Goal: Transaction & Acquisition: Book appointment/travel/reservation

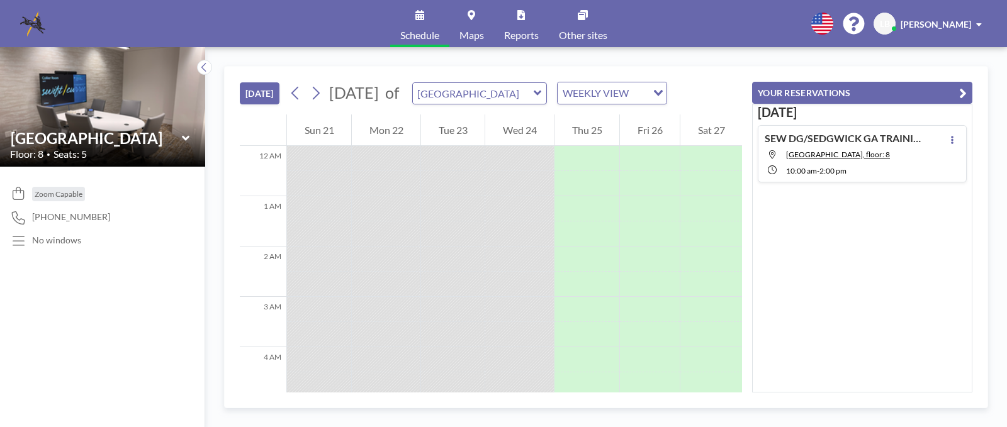
scroll to position [630, 0]
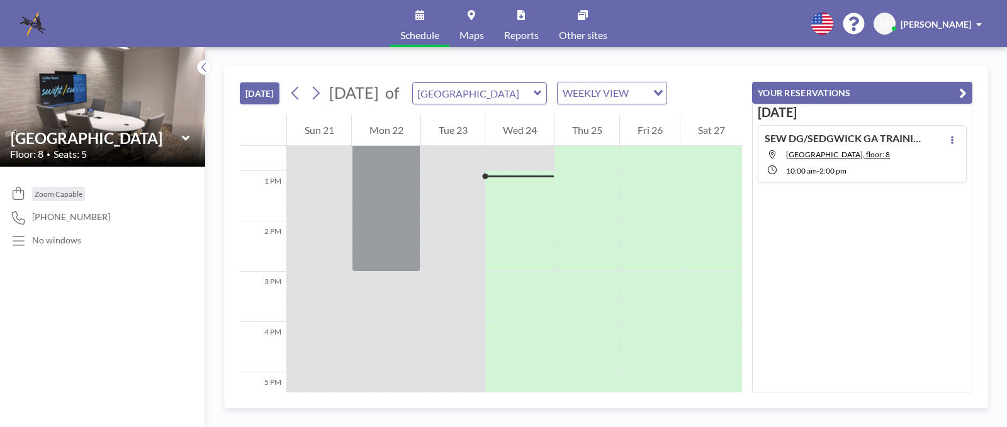
click at [895, 136] on h4 "SEW DG/SEDGWICK GA TRAINING SEMINAR" at bounding box center [843, 138] width 157 height 13
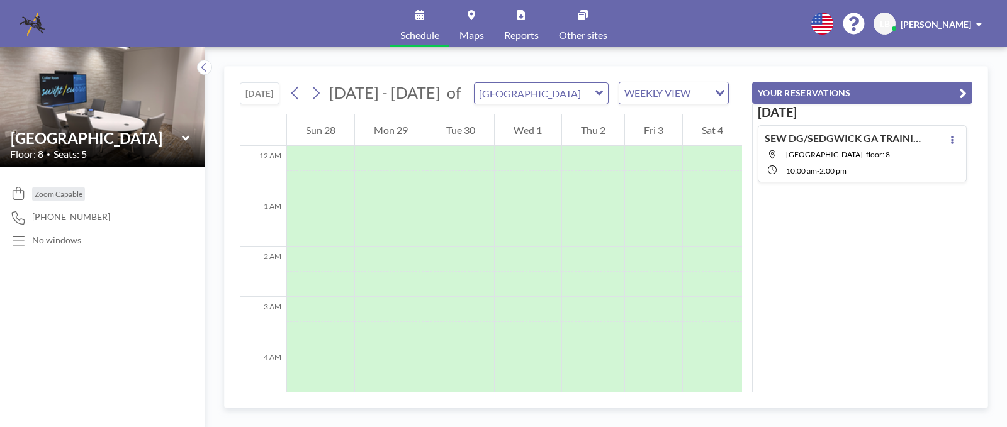
scroll to position [478, 0]
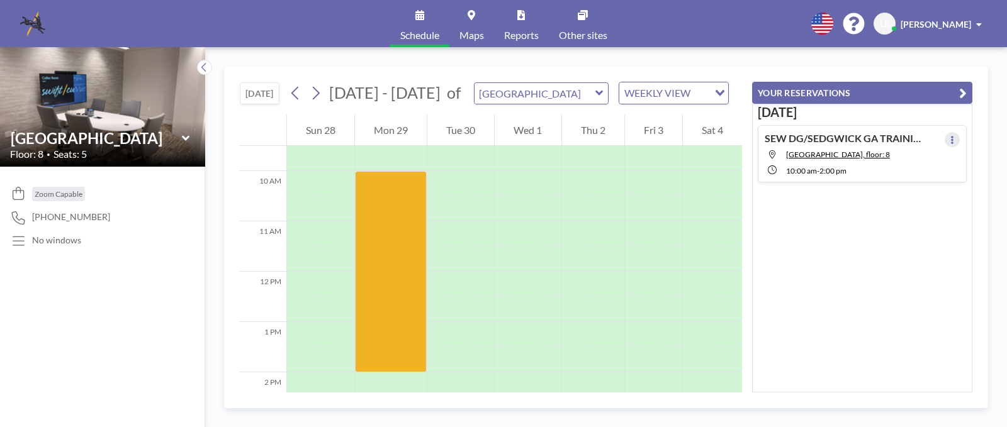
click at [950, 138] on button at bounding box center [952, 139] width 15 height 15
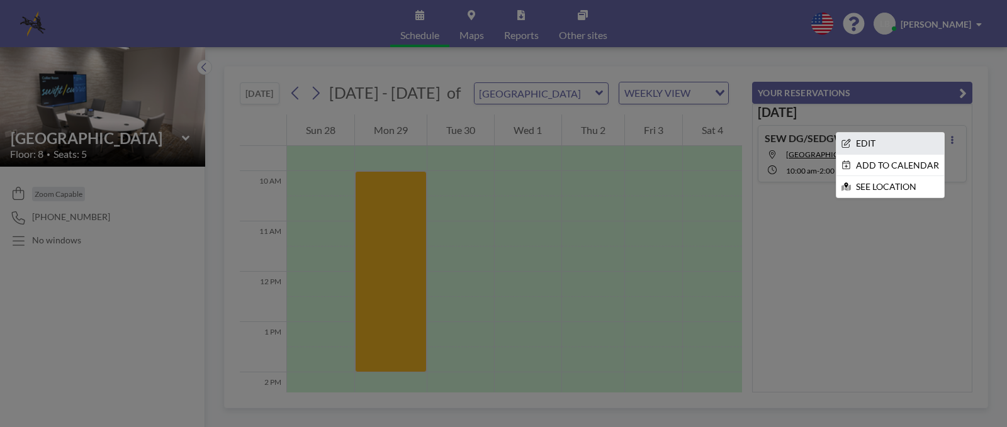
click at [857, 140] on li "EDIT" at bounding box center [891, 143] width 108 height 21
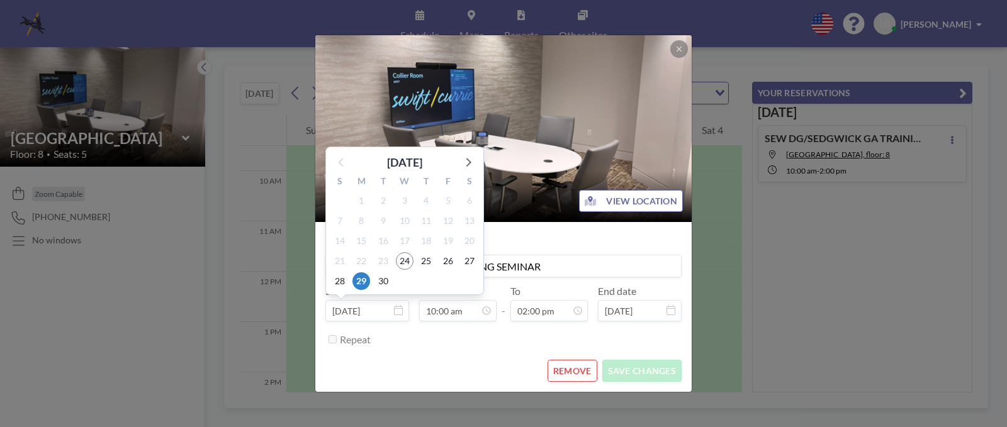
scroll to position [448, 0]
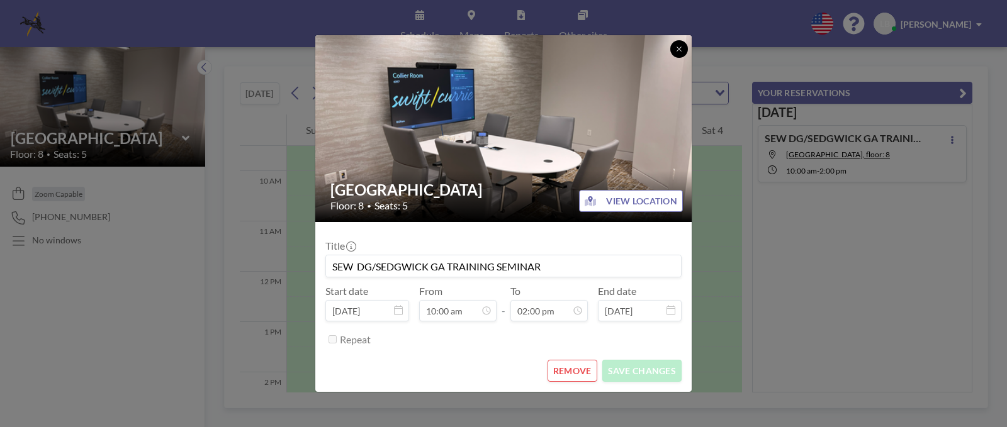
click at [674, 52] on button at bounding box center [679, 49] width 18 height 18
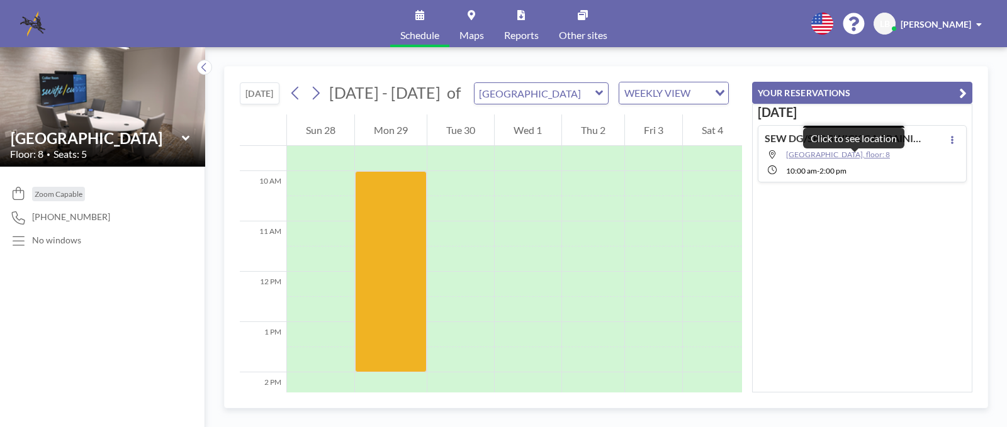
click at [815, 153] on span "[GEOGRAPHIC_DATA], floor: 8" at bounding box center [838, 154] width 104 height 9
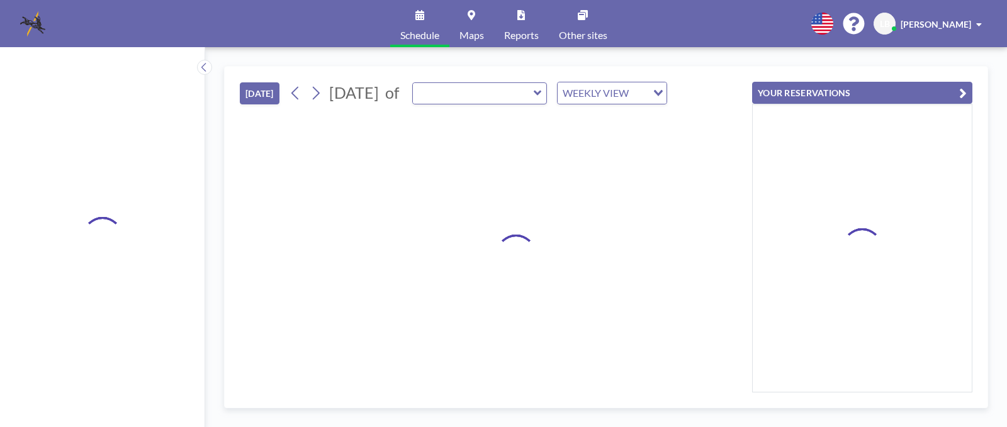
type input "[GEOGRAPHIC_DATA]"
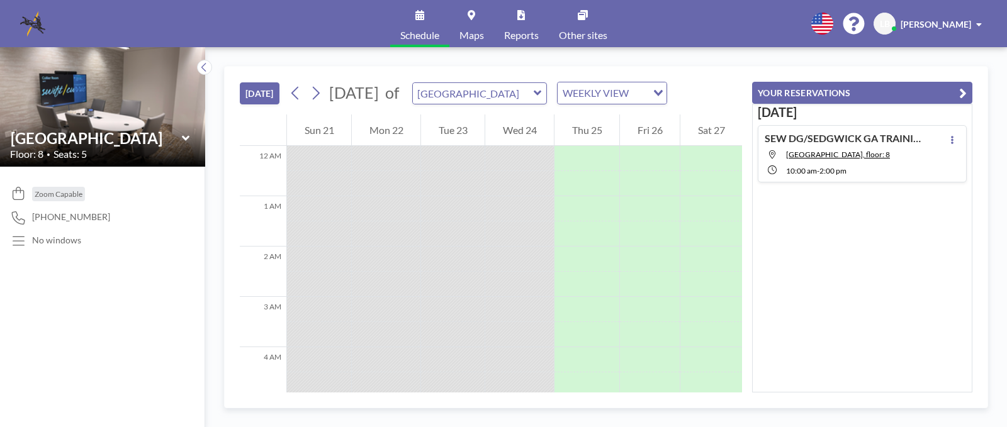
scroll to position [630, 0]
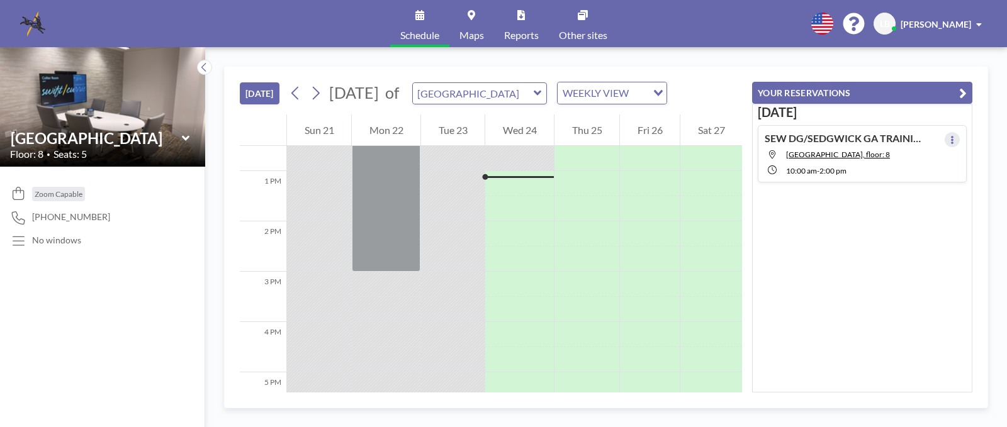
click at [951, 139] on icon at bounding box center [952, 140] width 3 height 8
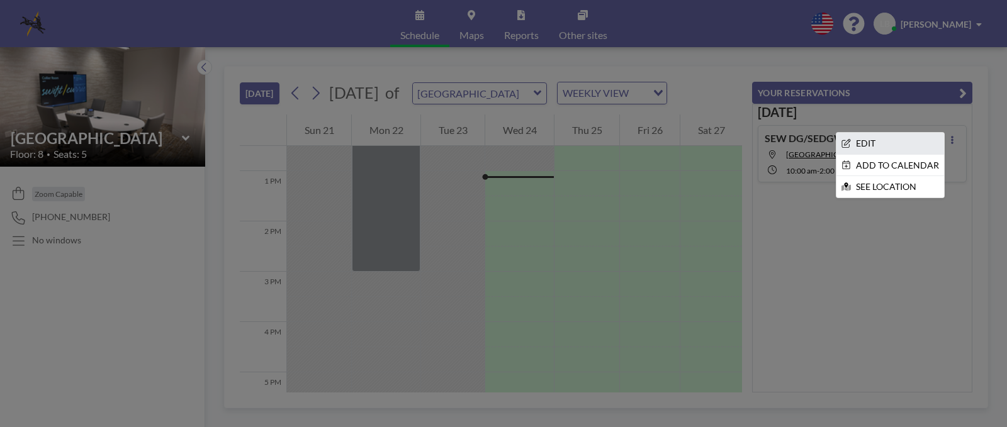
click at [872, 138] on li "EDIT" at bounding box center [891, 143] width 108 height 21
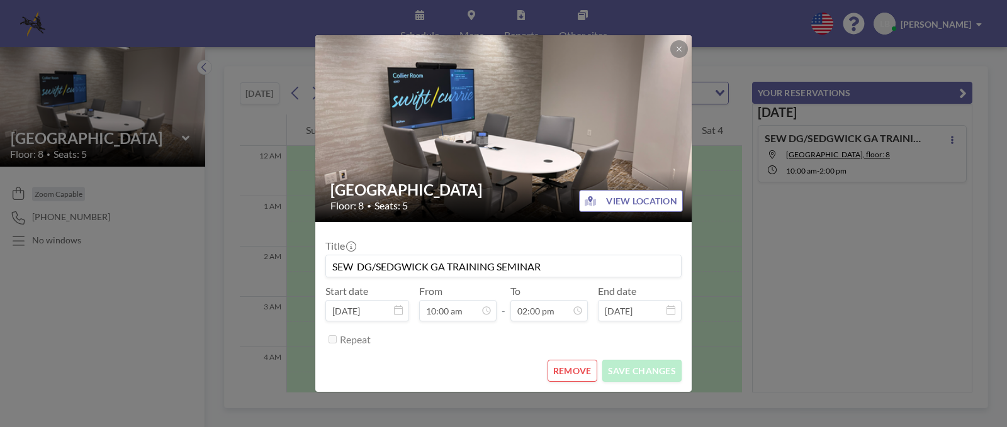
scroll to position [478, 0]
click at [580, 368] on button "REMOVE" at bounding box center [573, 371] width 50 height 22
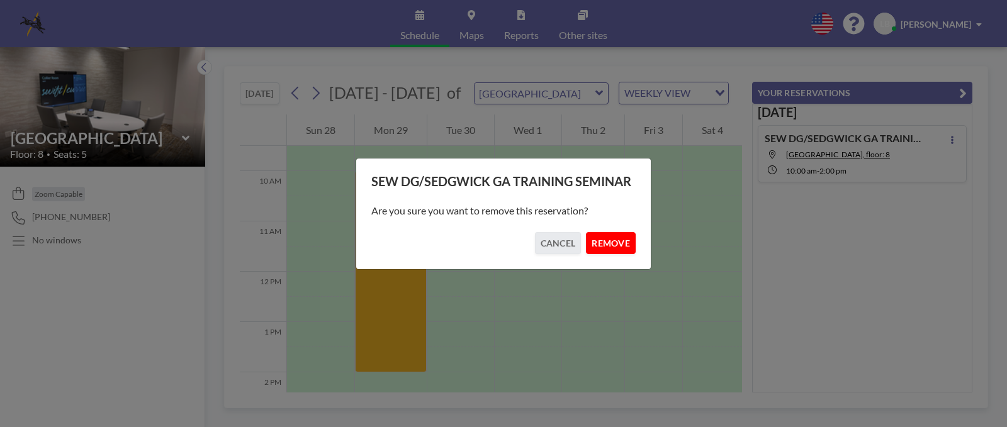
click at [609, 244] on button "REMOVE" at bounding box center [611, 243] width 50 height 22
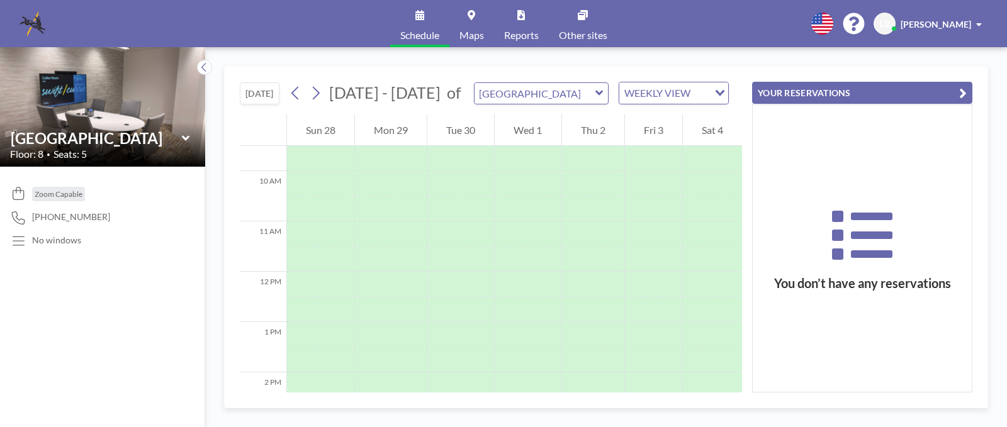
click at [596, 89] on icon at bounding box center [600, 93] width 8 height 13
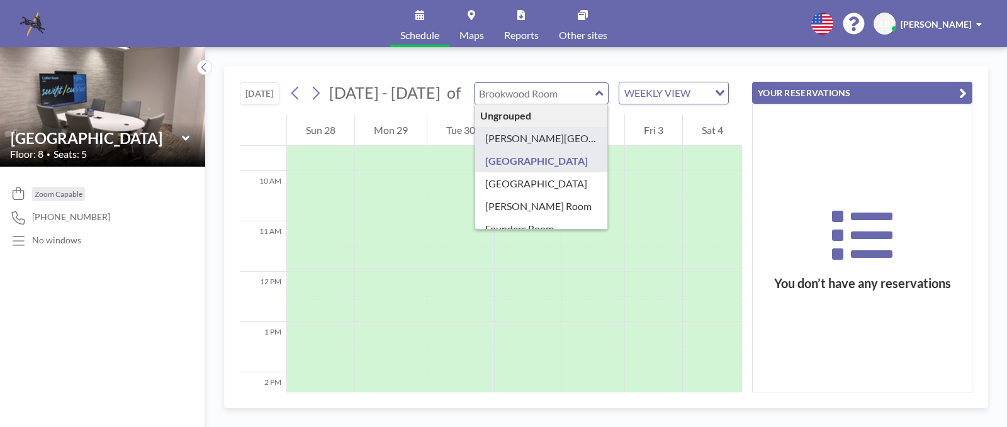
type input "Ansley Room"
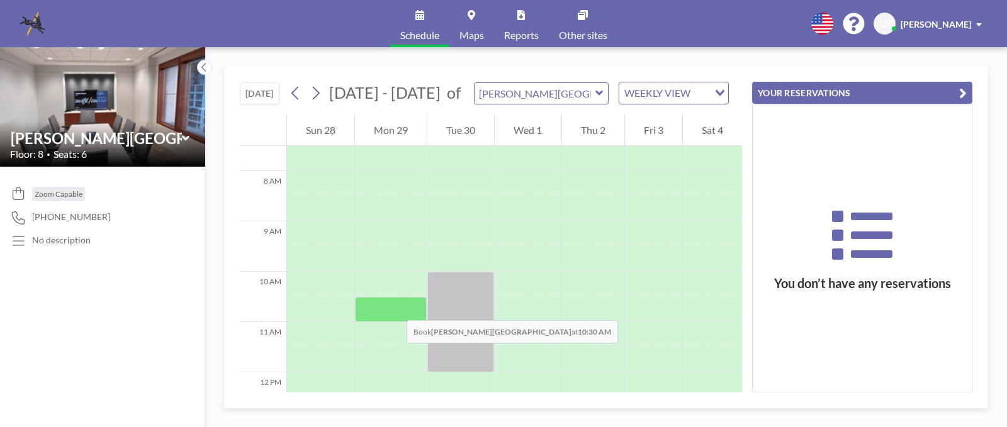
scroll to position [393, 0]
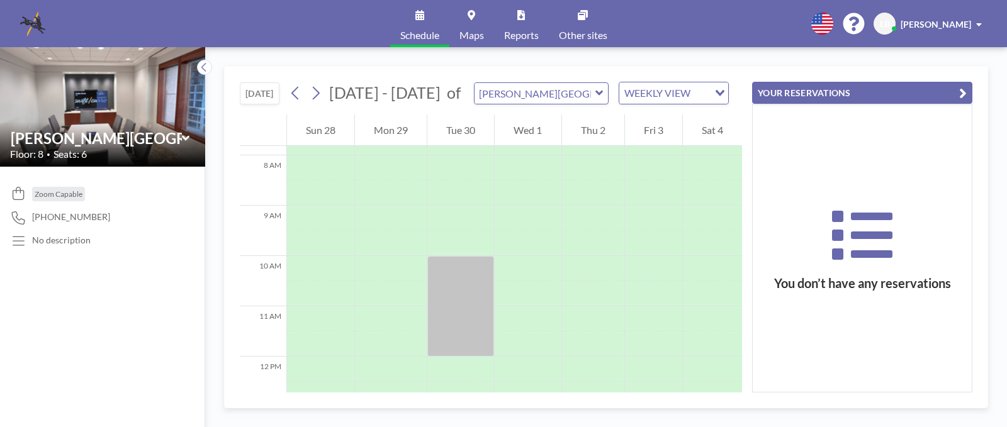
click at [835, 90] on button "YOUR RESERVATIONS" at bounding box center [862, 93] width 220 height 22
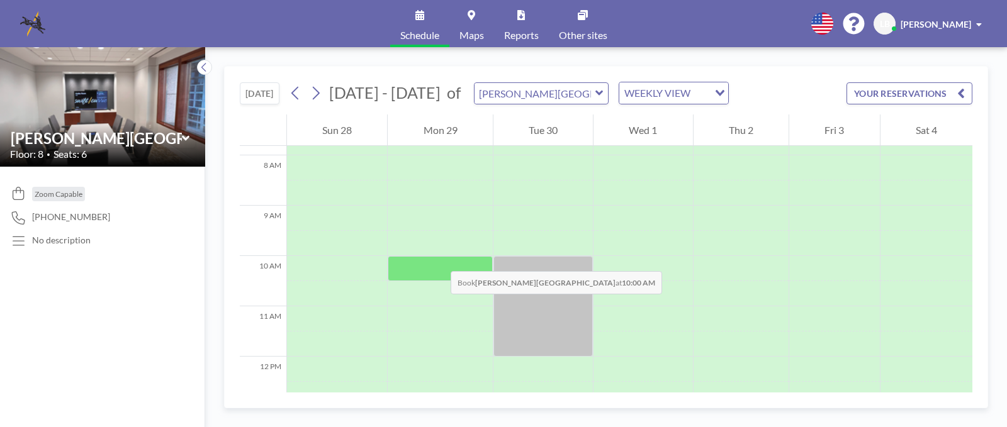
click at [438, 259] on div at bounding box center [440, 268] width 105 height 25
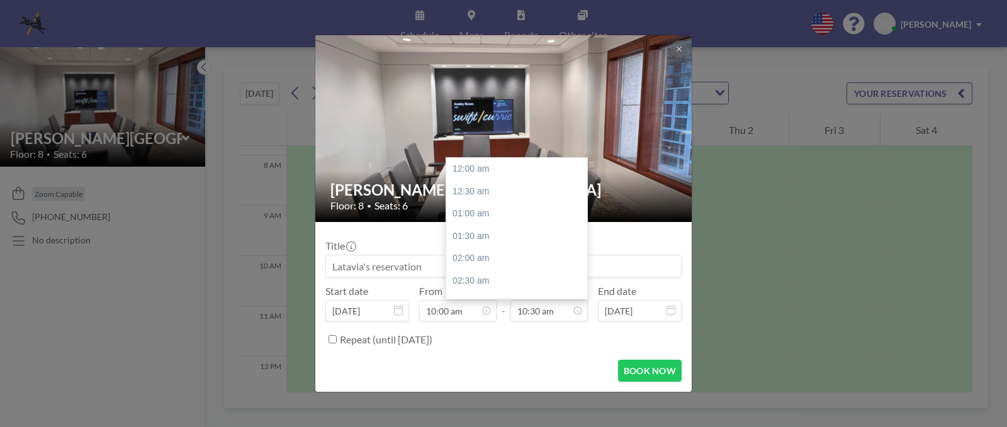
scroll to position [470, 0]
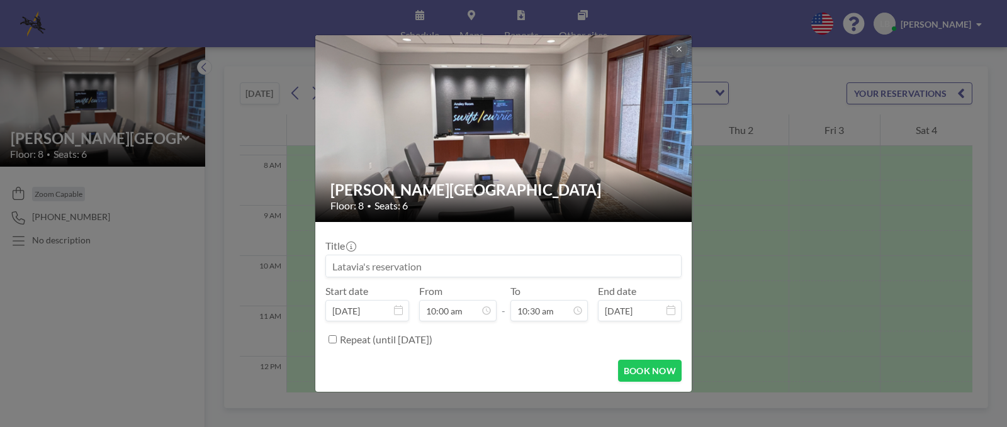
click at [45, 195] on div "Ansley Room Floor: 8 • Seats: 6 Title Start date Sep 29, 2025 From 10:00 am - T…" at bounding box center [503, 213] width 1007 height 427
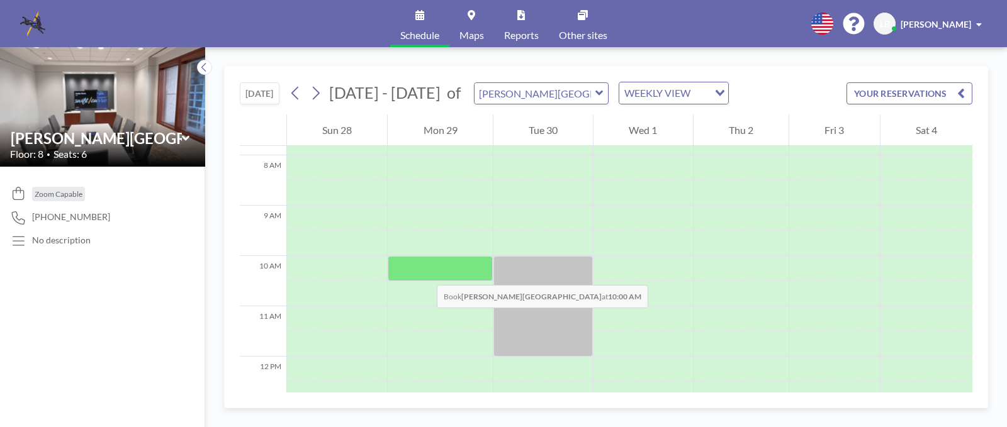
click at [424, 273] on div at bounding box center [440, 268] width 105 height 25
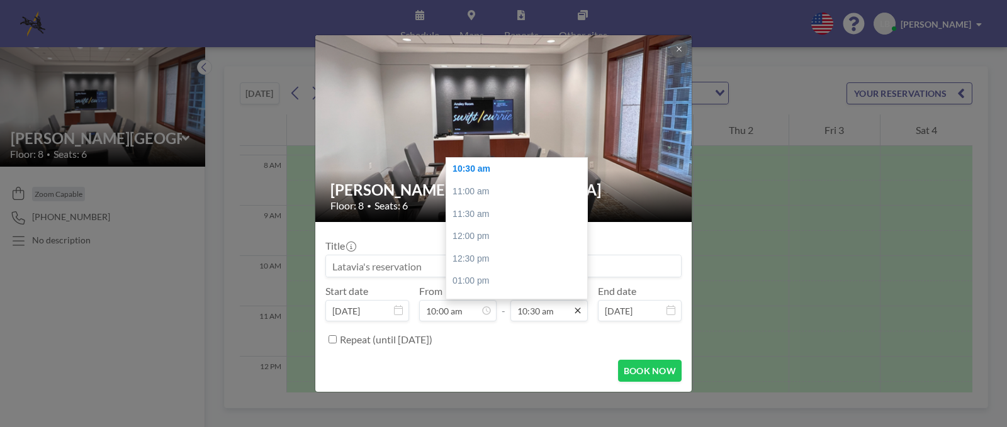
click at [579, 313] on icon at bounding box center [578, 311] width 10 height 10
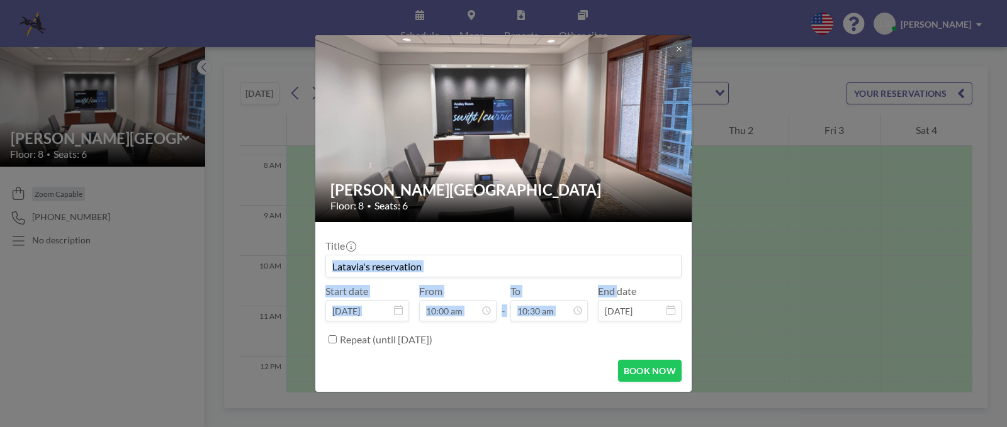
drag, startPoint x: 579, startPoint y: 313, endPoint x: 509, endPoint y: 274, distance: 80.0
click at [509, 274] on div "Title Start date Sep 29, 2025 From 10:00 am - To 10:30 am 12:00 am 12:30 am 01:…" at bounding box center [503, 291] width 356 height 118
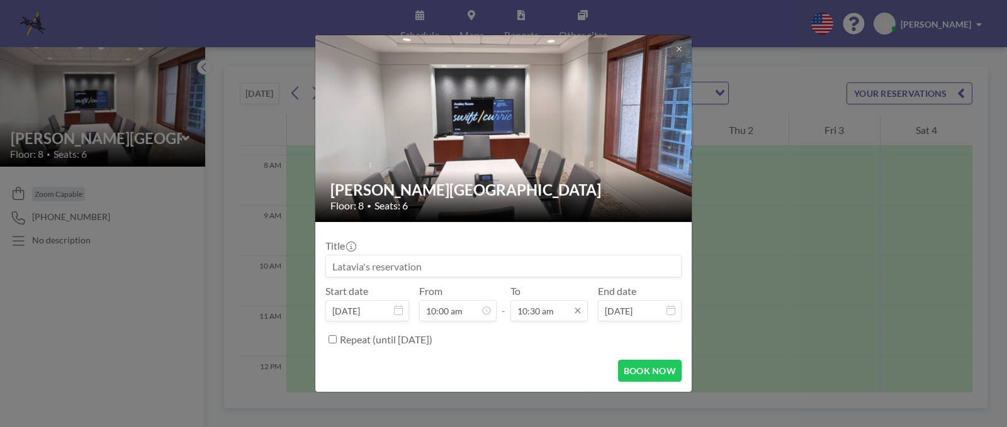
drag, startPoint x: 532, startPoint y: 334, endPoint x: 528, endPoint y: 320, distance: 14.4
click at [529, 334] on div "Repeat (until September 24, 2027)" at bounding box center [511, 339] width 342 height 21
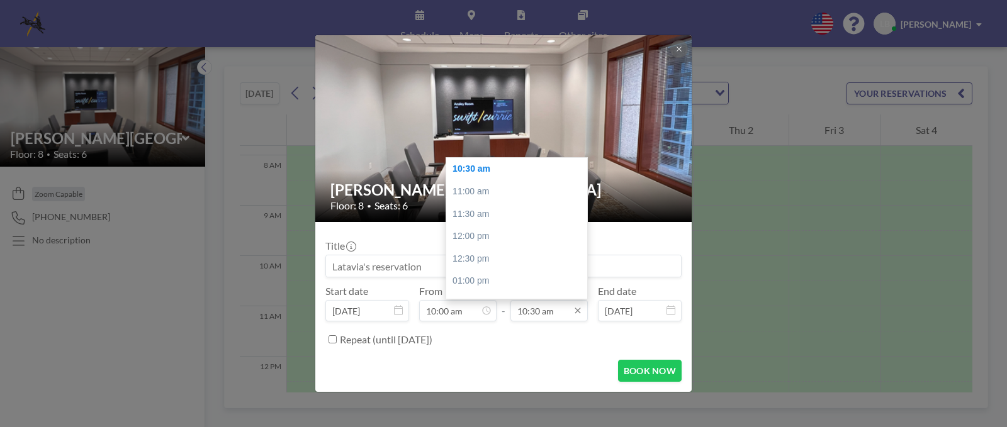
click at [531, 310] on input "10:30 am" at bounding box center [549, 310] width 77 height 21
click at [478, 201] on div "02:00 pm" at bounding box center [519, 200] width 147 height 23
type input "02:00 pm"
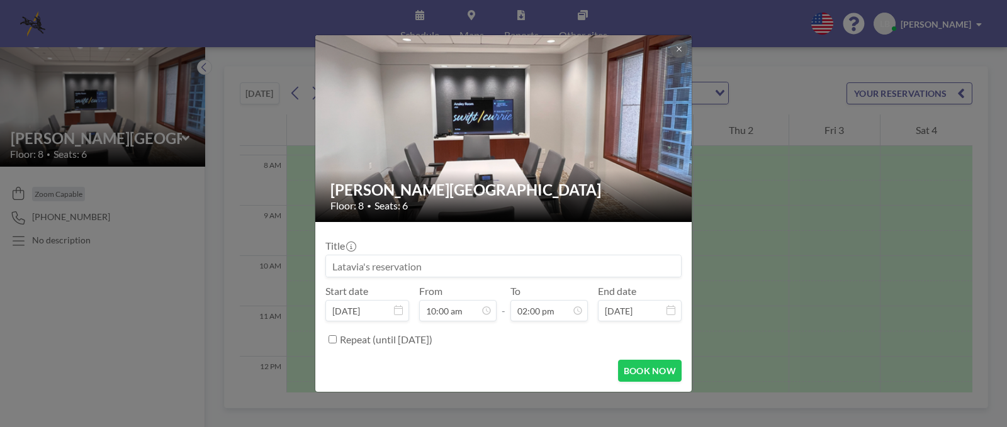
scroll to position [628, 0]
click at [430, 267] on input at bounding box center [503, 266] width 355 height 21
type input "SEW DG/SEDGWICK GA TRAINING SEMINAR"
click at [640, 368] on button "BOOK NOW" at bounding box center [650, 371] width 64 height 22
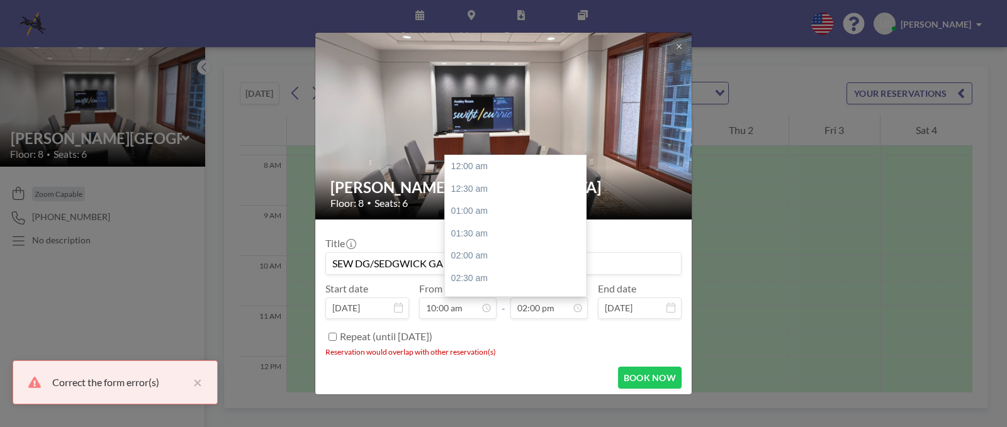
scroll to position [628, 0]
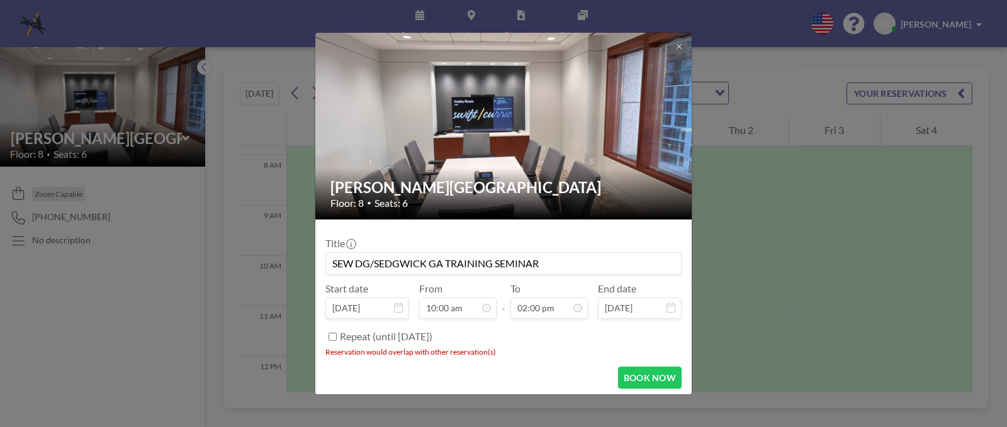
click at [774, 101] on div "Ansley Room Floor: 8 • Seats: 6 Title SEW DG/SEDGWICK GA TRAINING SEMINAR Start…" at bounding box center [503, 213] width 1007 height 427
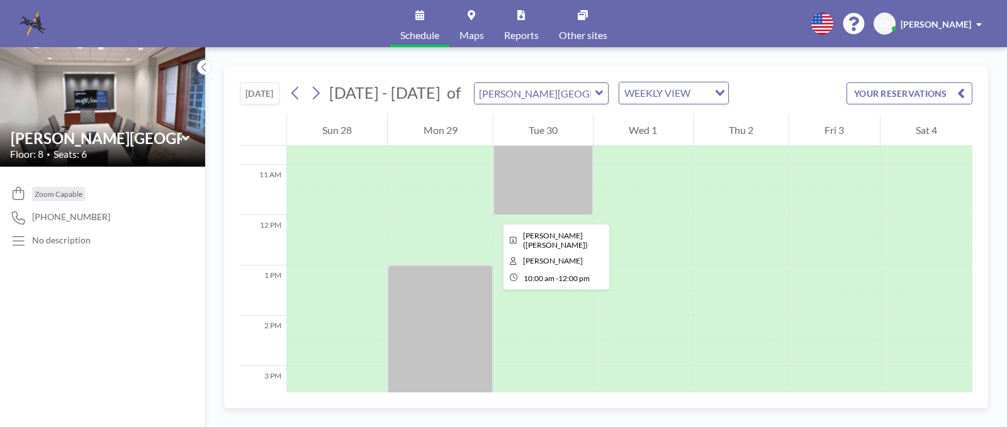
scroll to position [488, 0]
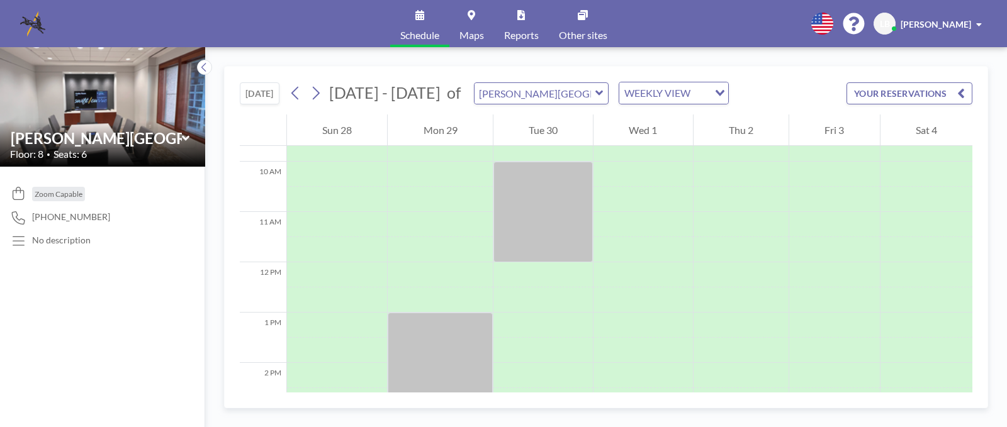
click at [594, 92] on div "Ansley Room" at bounding box center [541, 93] width 135 height 22
click at [596, 94] on icon at bounding box center [600, 93] width 8 height 13
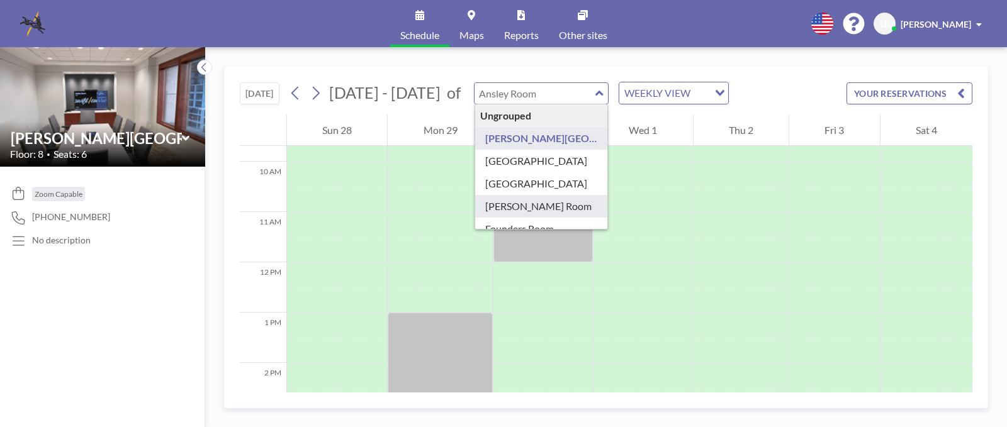
type input "Currie Room"
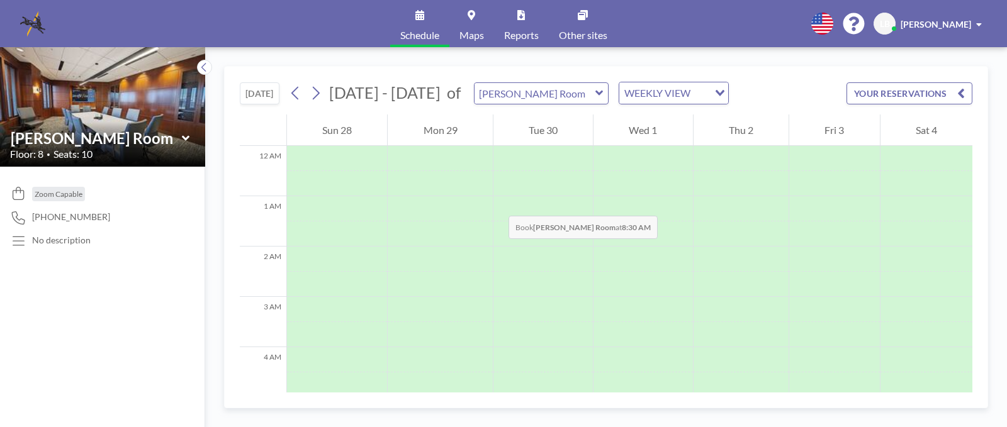
scroll to position [378, 0]
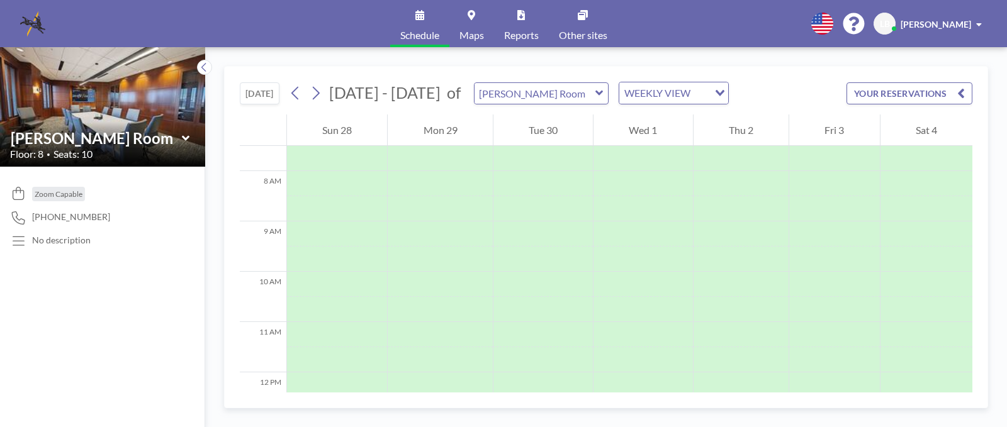
click at [596, 95] on icon at bounding box center [600, 93] width 8 height 13
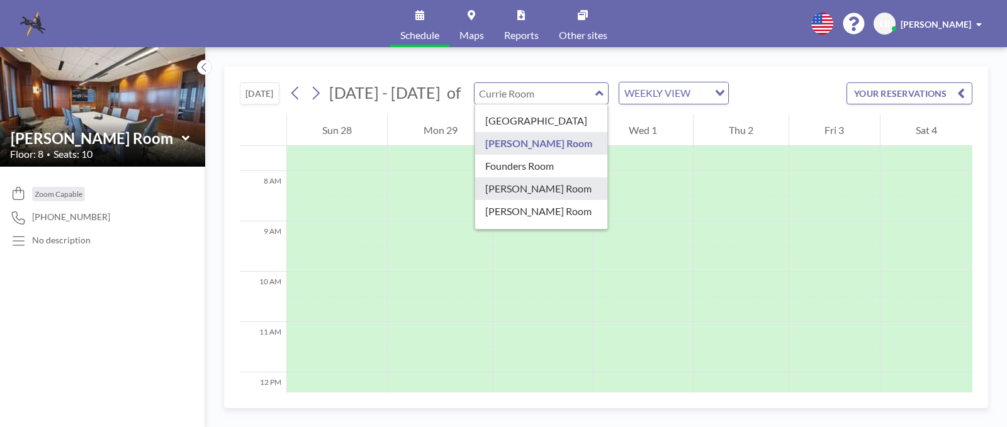
scroll to position [142, 0]
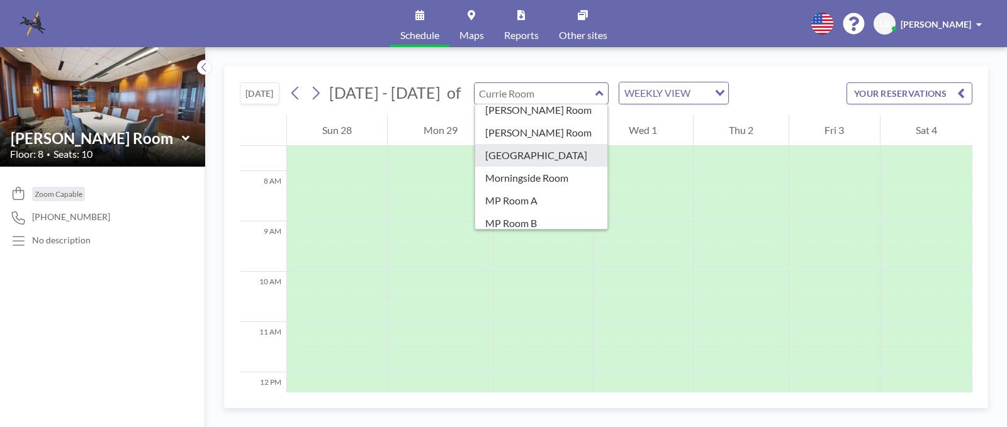
type input "Midtown Room"
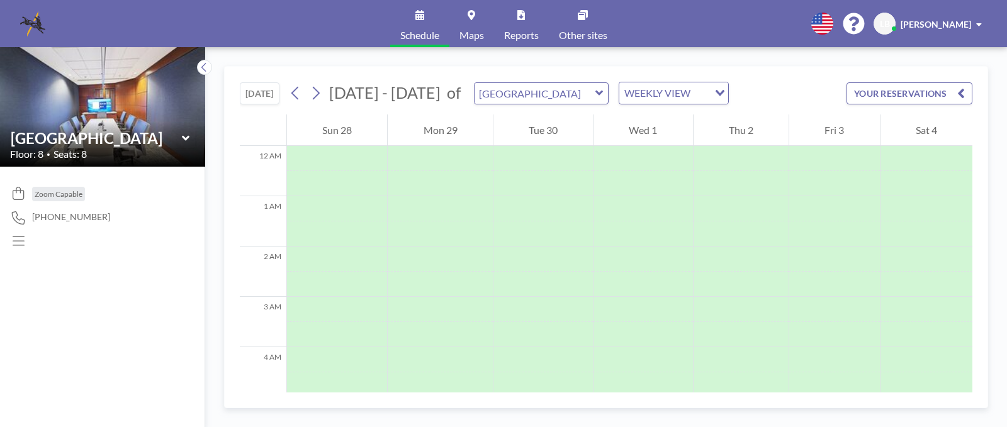
scroll to position [378, 0]
click at [596, 90] on icon at bounding box center [600, 93] width 8 height 13
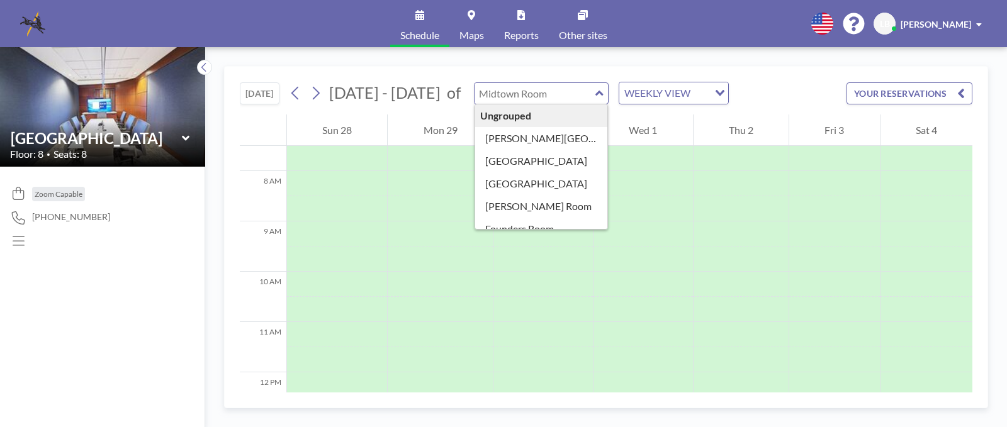
scroll to position [222, 0]
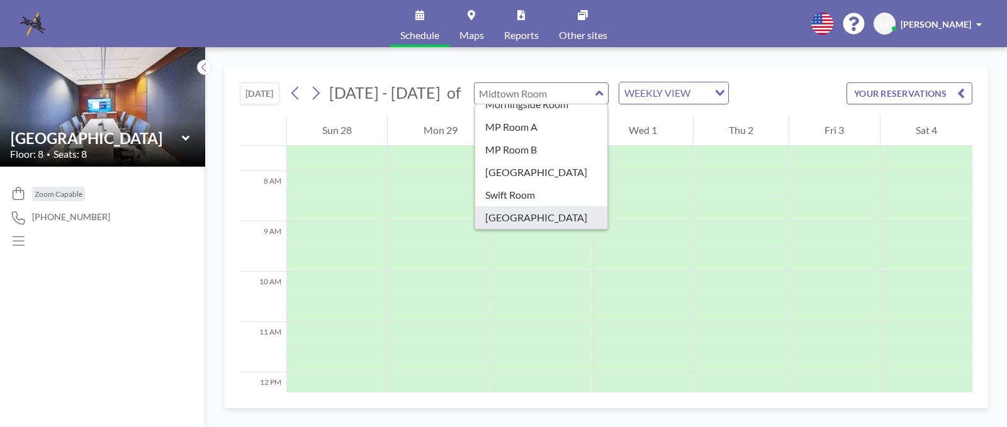
type input "West End Room"
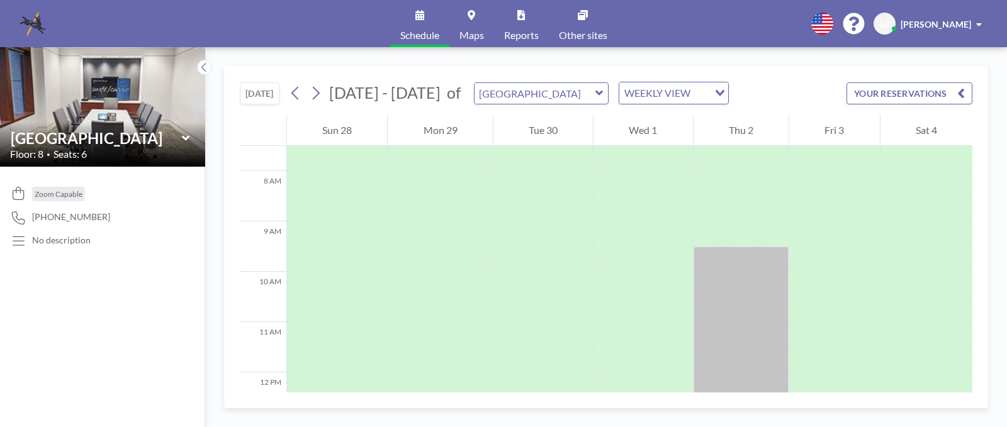
scroll to position [362, 0]
click at [187, 138] on icon at bounding box center [185, 137] width 8 height 5
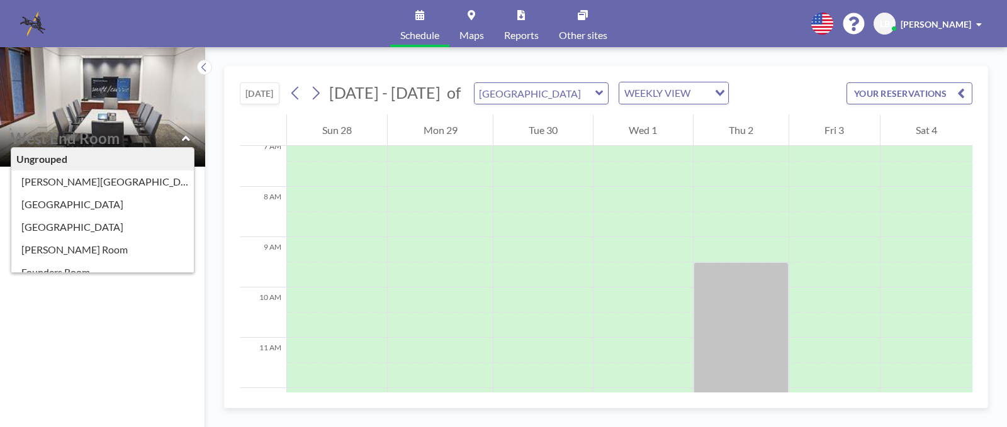
click at [128, 313] on div "Zoom Capable 470-639-4886 No description" at bounding box center [102, 297] width 205 height 261
click at [137, 317] on div "Zoom Capable 470-639-4886 No description" at bounding box center [102, 297] width 205 height 261
click at [169, 308] on div "Zoom Capable 470-639-4886 No description" at bounding box center [102, 297] width 205 height 261
click at [186, 300] on div "Zoom Capable 470-639-4886 No description" at bounding box center [102, 297] width 205 height 261
click at [192, 138] on div "Ungrouped Ansley Room Brookwood Room Buckhead Room Currie Room Founders Room Hi…" at bounding box center [102, 138] width 185 height 20
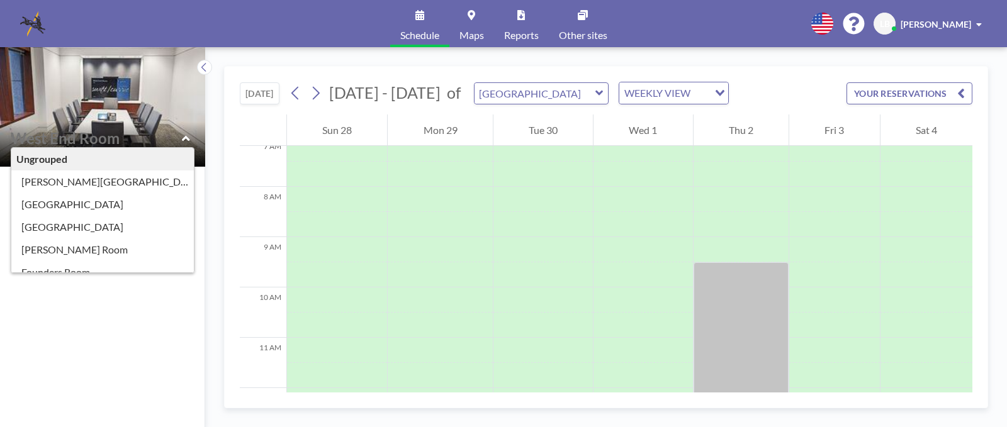
click at [183, 137] on icon at bounding box center [186, 138] width 8 height 13
type input "West End Room"
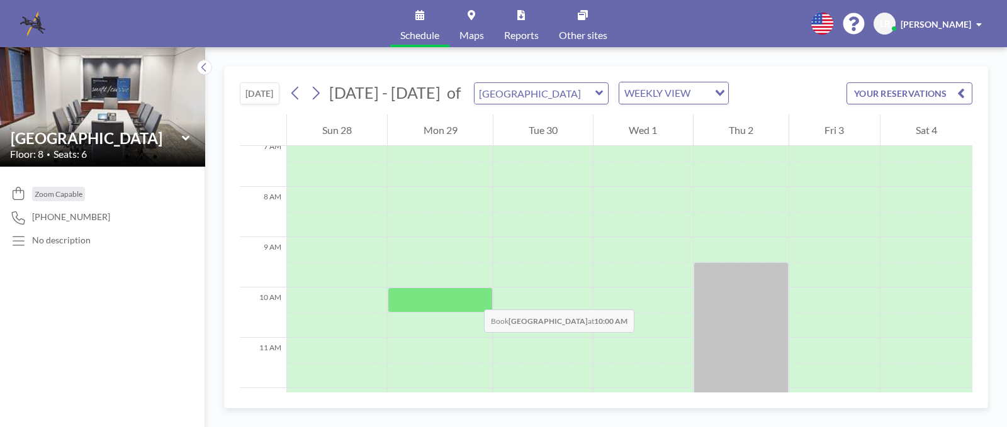
click at [472, 297] on div at bounding box center [440, 300] width 105 height 25
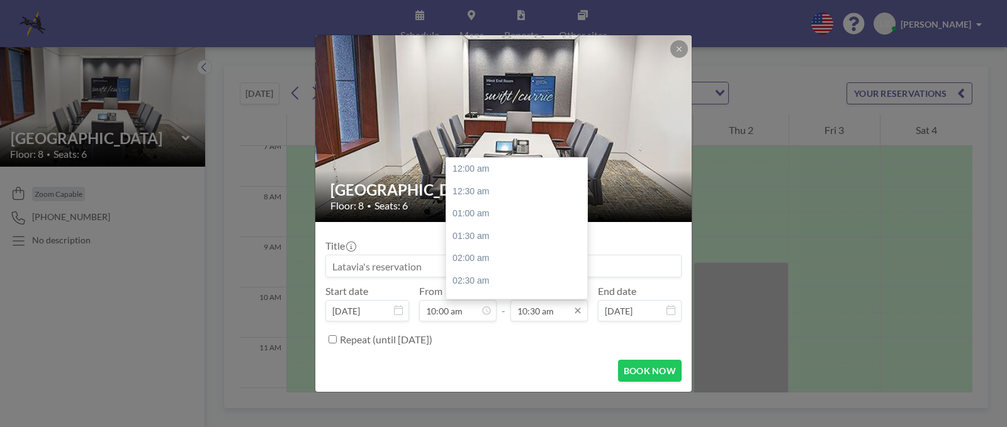
scroll to position [470, 0]
click at [555, 316] on input "10:30 am" at bounding box center [549, 310] width 77 height 21
click at [478, 186] on div "02:00 pm" at bounding box center [519, 185] width 147 height 23
type input "02:00 pm"
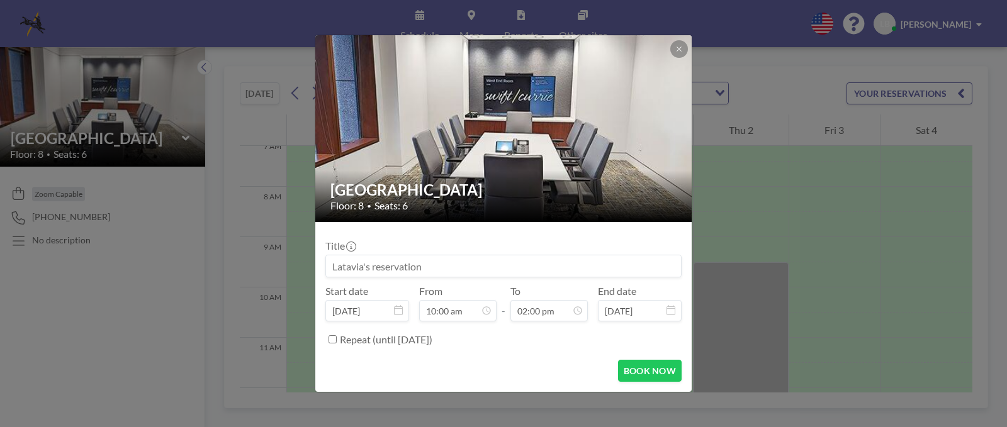
scroll to position [0, 0]
click at [407, 266] on input at bounding box center [503, 266] width 355 height 21
type input "SEW DG/SEDGWICK GA TRAINING SEMINAR"
click at [646, 371] on button "BOOK NOW" at bounding box center [650, 371] width 64 height 22
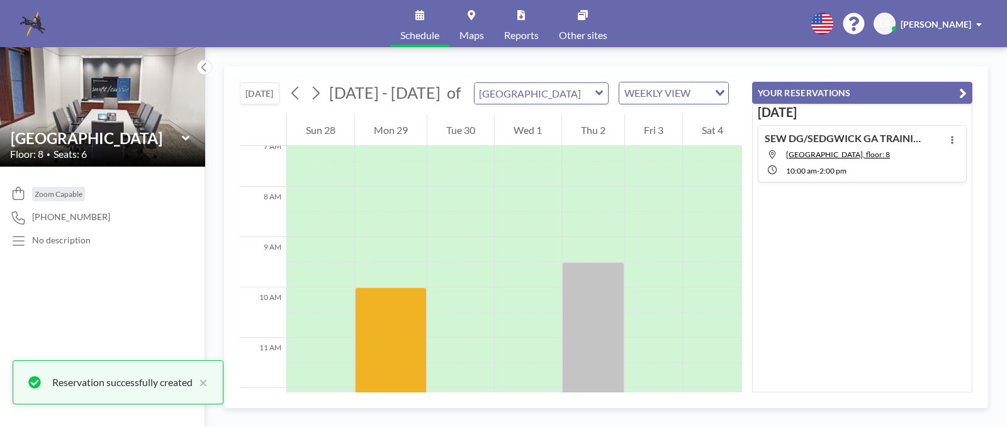
scroll to position [0, 0]
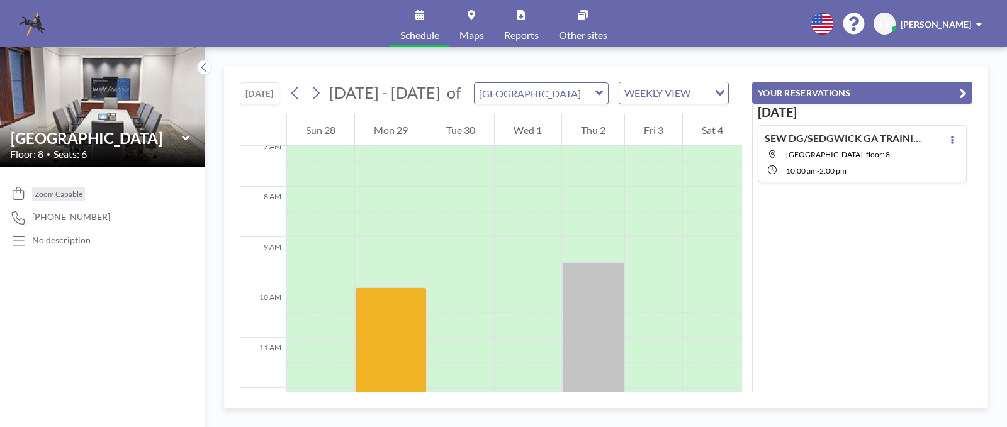
click at [186, 135] on icon at bounding box center [186, 138] width 8 height 13
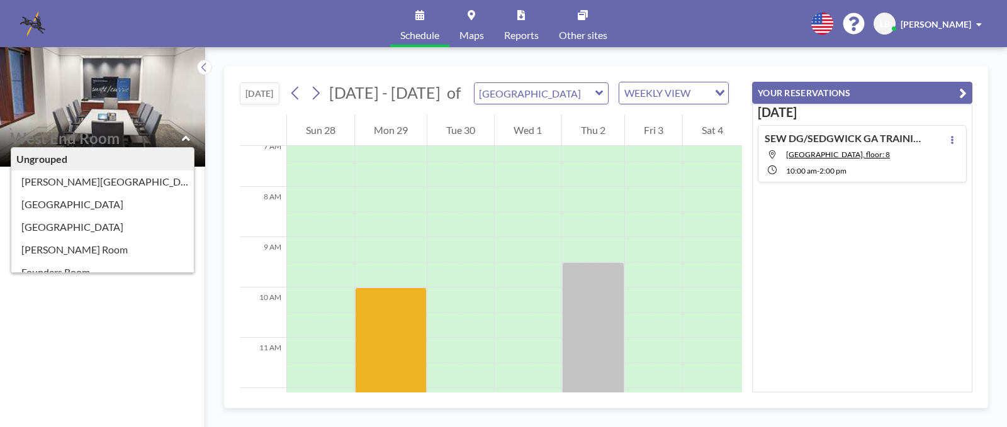
click at [108, 296] on div "Zoom Capable 470-639-4886 No description" at bounding box center [102, 297] width 205 height 261
click at [117, 353] on div "Zoom Capable 470-639-4886 No description" at bounding box center [102, 297] width 205 height 261
click at [120, 351] on div "Zoom Capable 470-639-4886 No description" at bounding box center [102, 297] width 205 height 261
click at [186, 135] on icon at bounding box center [186, 138] width 8 height 13
type input "West End Room"
